Goal: Information Seeking & Learning: Learn about a topic

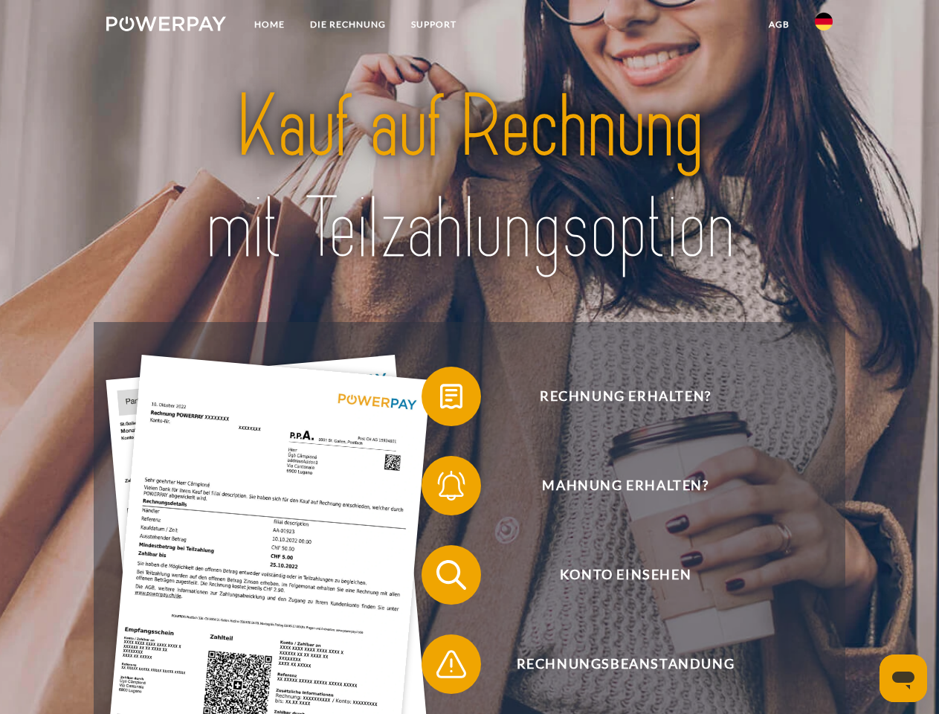
click at [166, 26] on img at bounding box center [166, 23] width 120 height 15
click at [824, 26] on img at bounding box center [824, 22] width 18 height 18
click at [779, 25] on link "agb" at bounding box center [779, 24] width 46 height 27
click at [440, 399] on span at bounding box center [429, 396] width 74 height 74
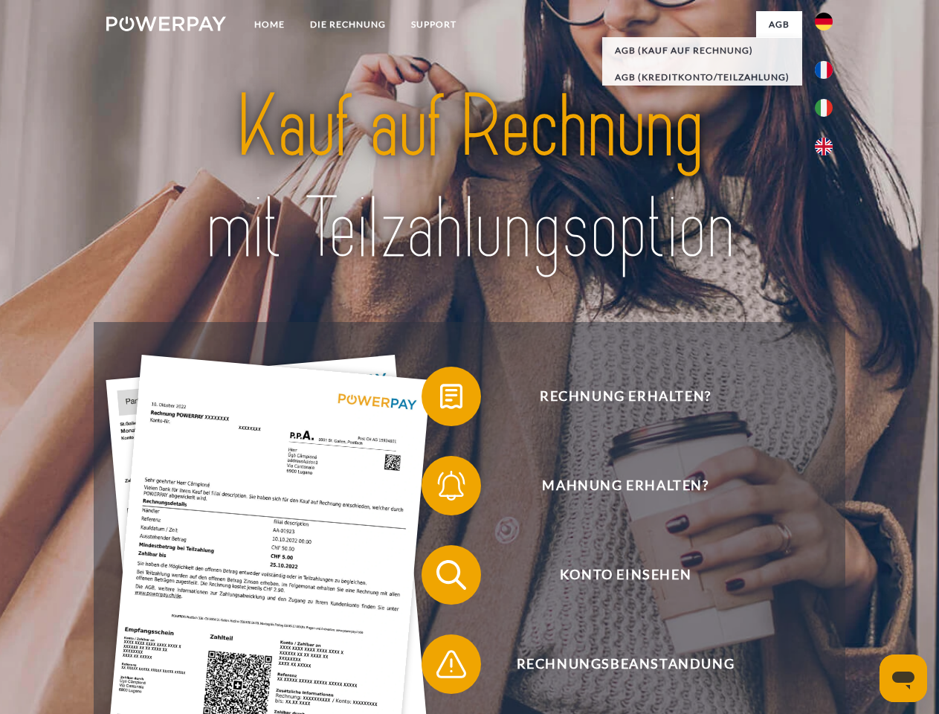
click at [440, 489] on span at bounding box center [429, 485] width 74 height 74
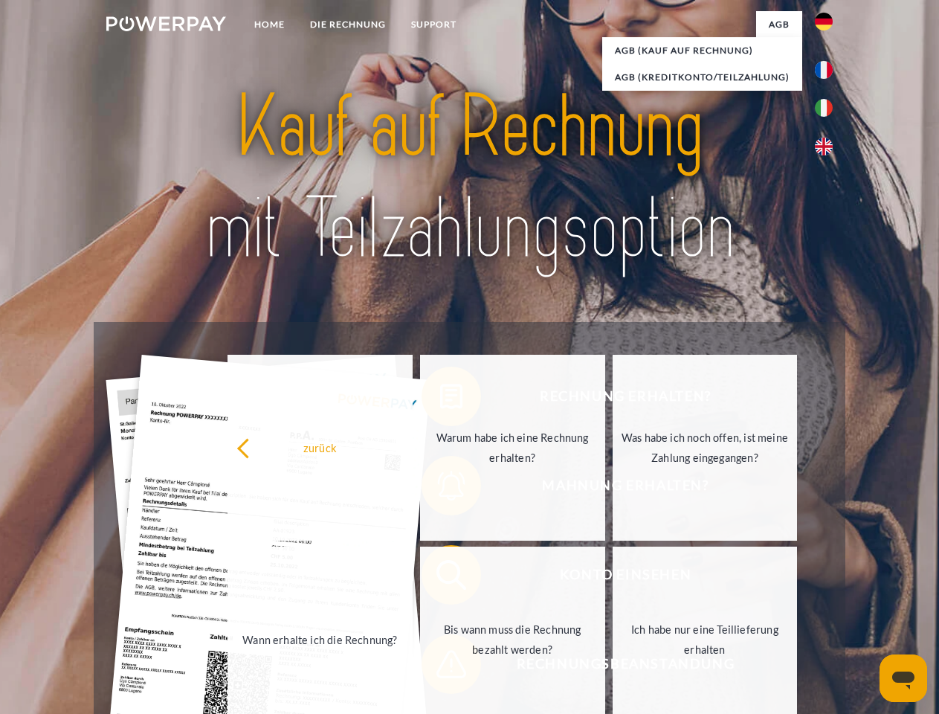
click at [440, 578] on link "Bis wann muss die Rechnung bezahlt werden?" at bounding box center [512, 640] width 185 height 186
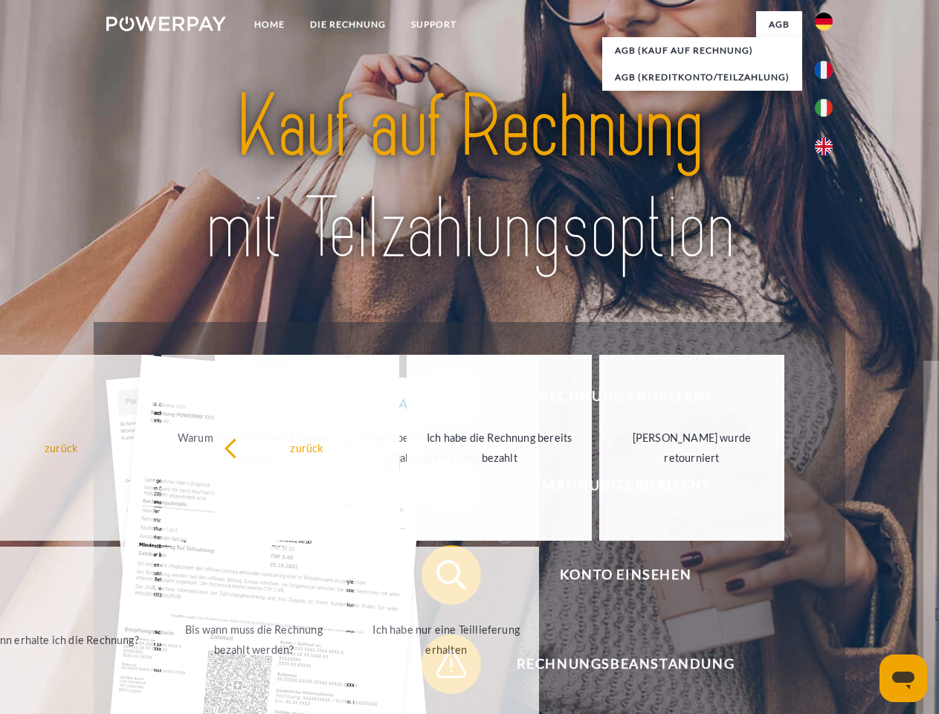
click at [440, 667] on span at bounding box center [429, 664] width 74 height 74
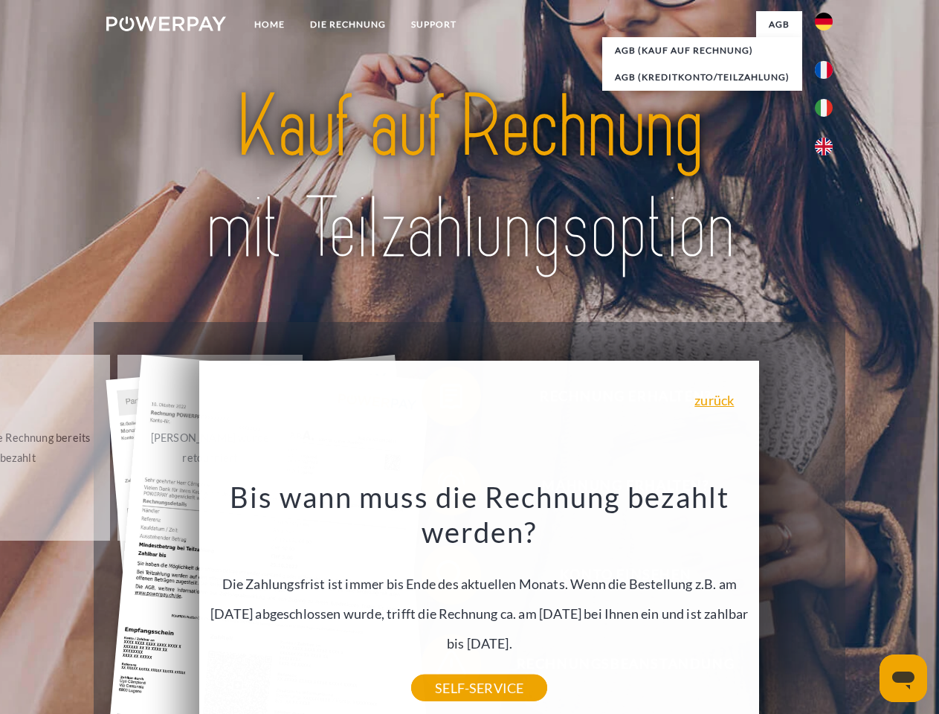
click at [903, 678] on icon "Messaging-Fenster öffnen" at bounding box center [903, 680] width 22 height 18
